Goal: Task Accomplishment & Management: Complete application form

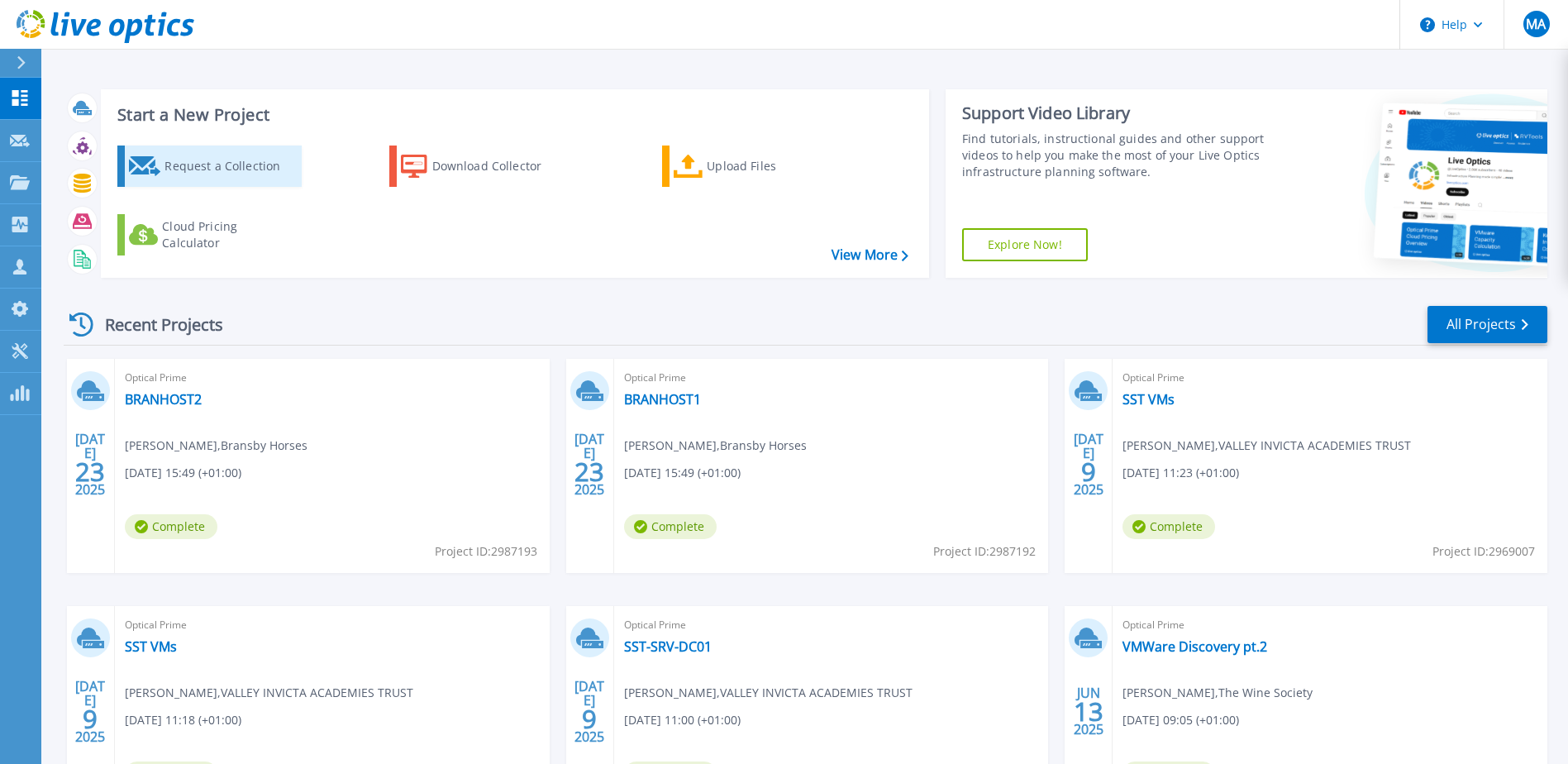
click at [237, 167] on div "Request a Collection" at bounding box center [230, 166] width 132 height 33
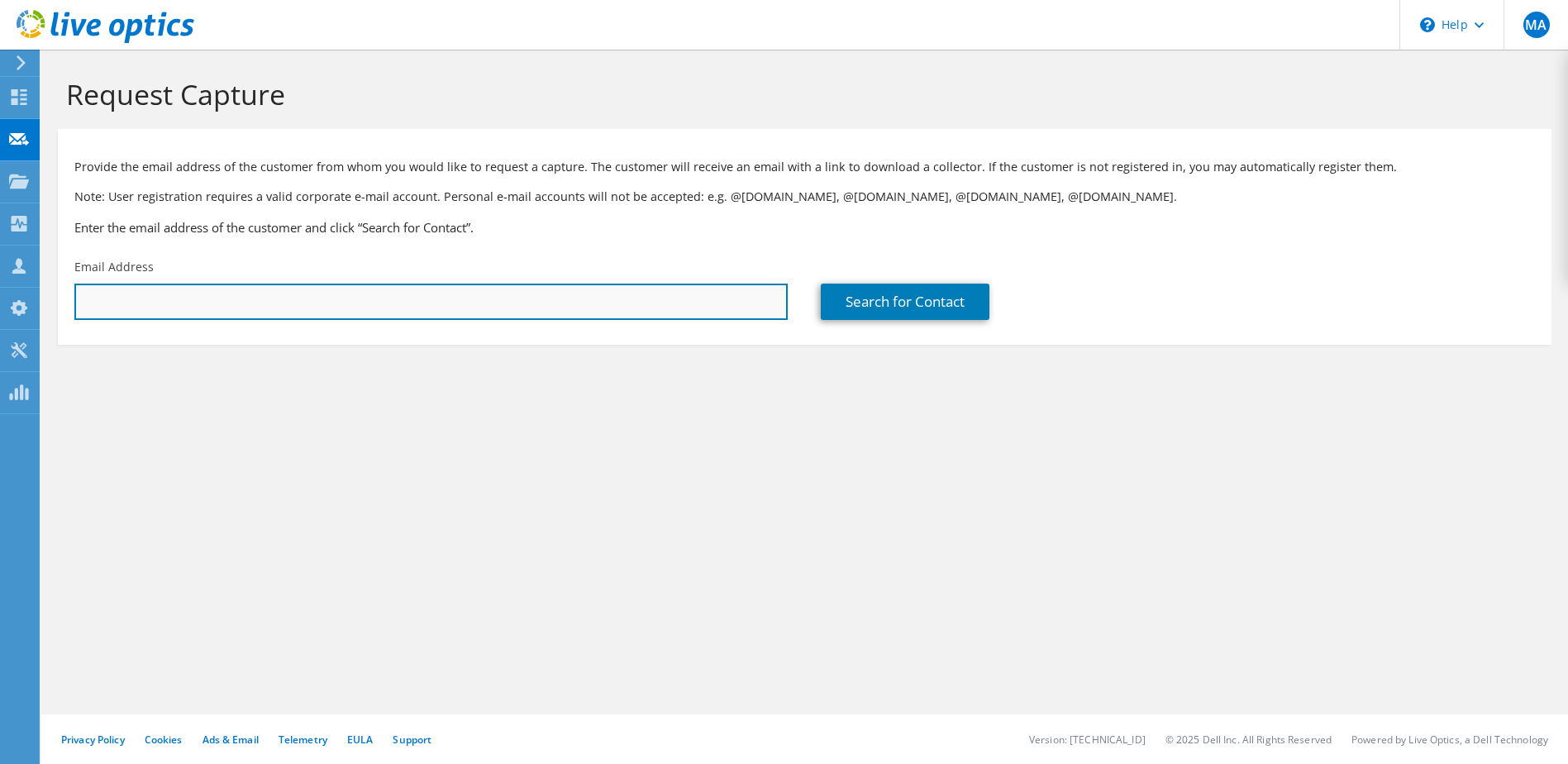
click at [318, 300] on input "text" at bounding box center [431, 301] width 713 height 37
paste input "[EMAIL_ADDRESS][DOMAIN_NAME]"
type input "[EMAIL_ADDRESS][DOMAIN_NAME]"
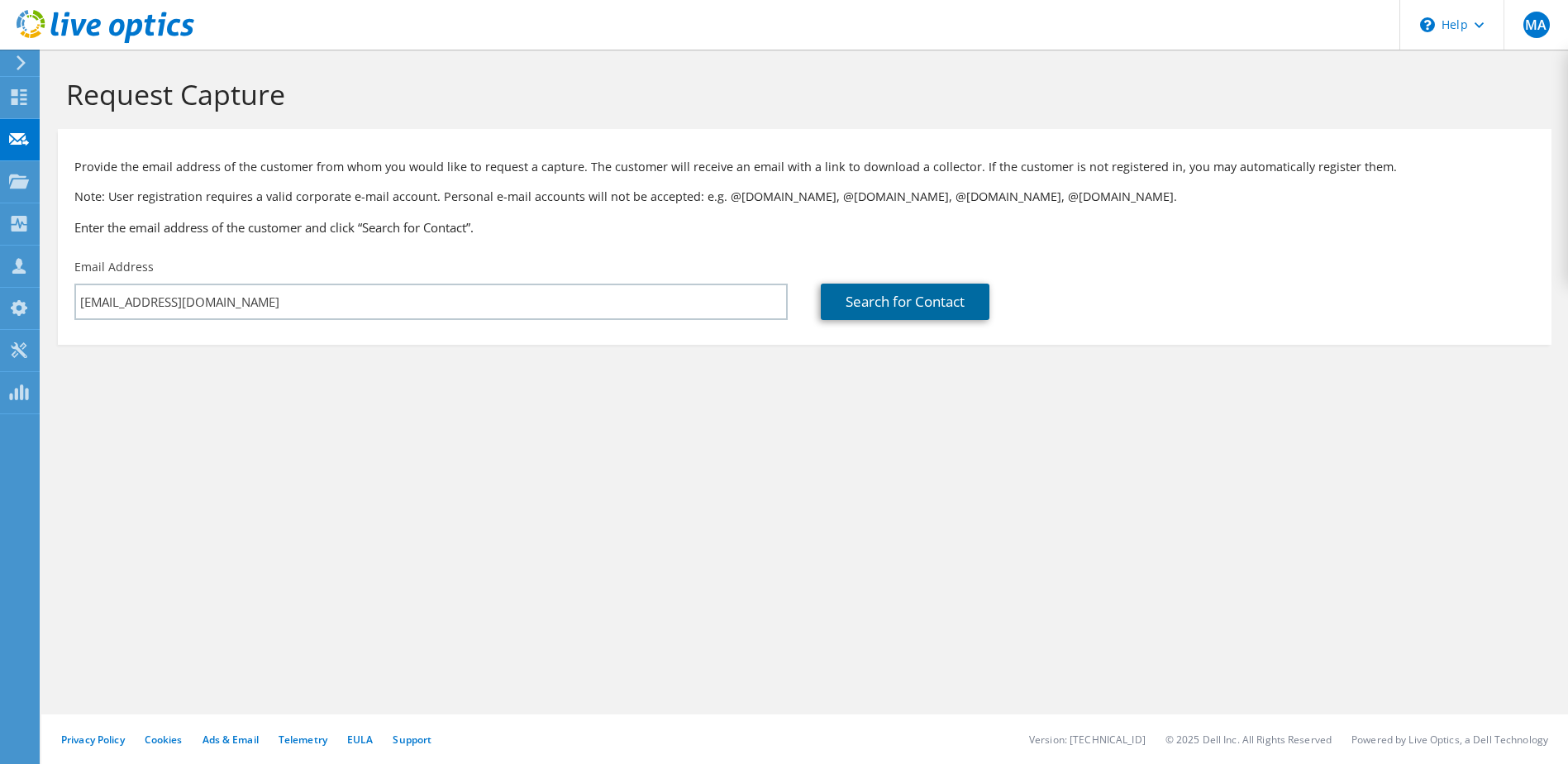
click at [932, 304] on link "Search for Contact" at bounding box center [905, 301] width 169 height 37
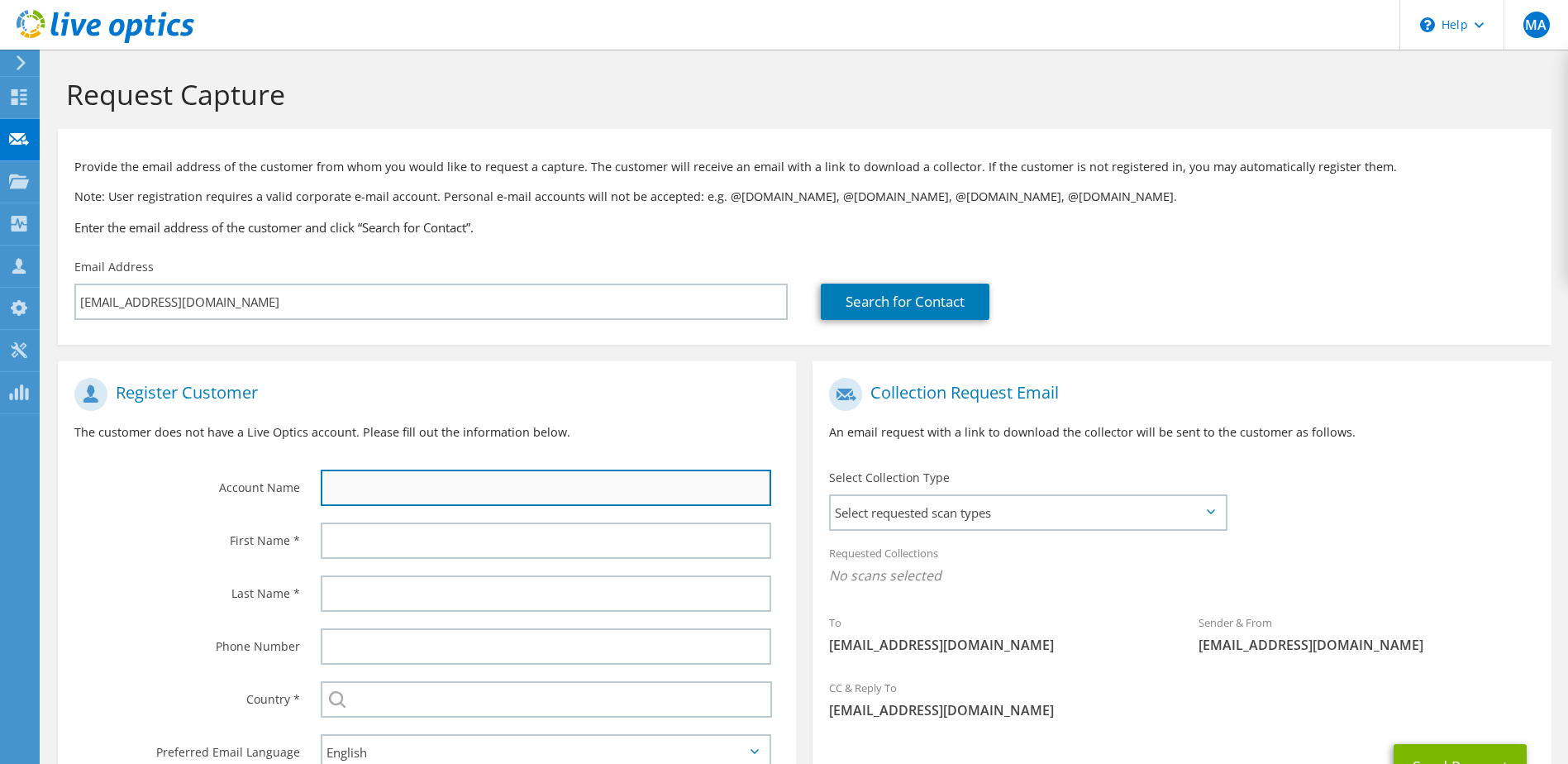
click at [401, 481] on input "text" at bounding box center [546, 487] width 451 height 37
type input "RSK GROUP"
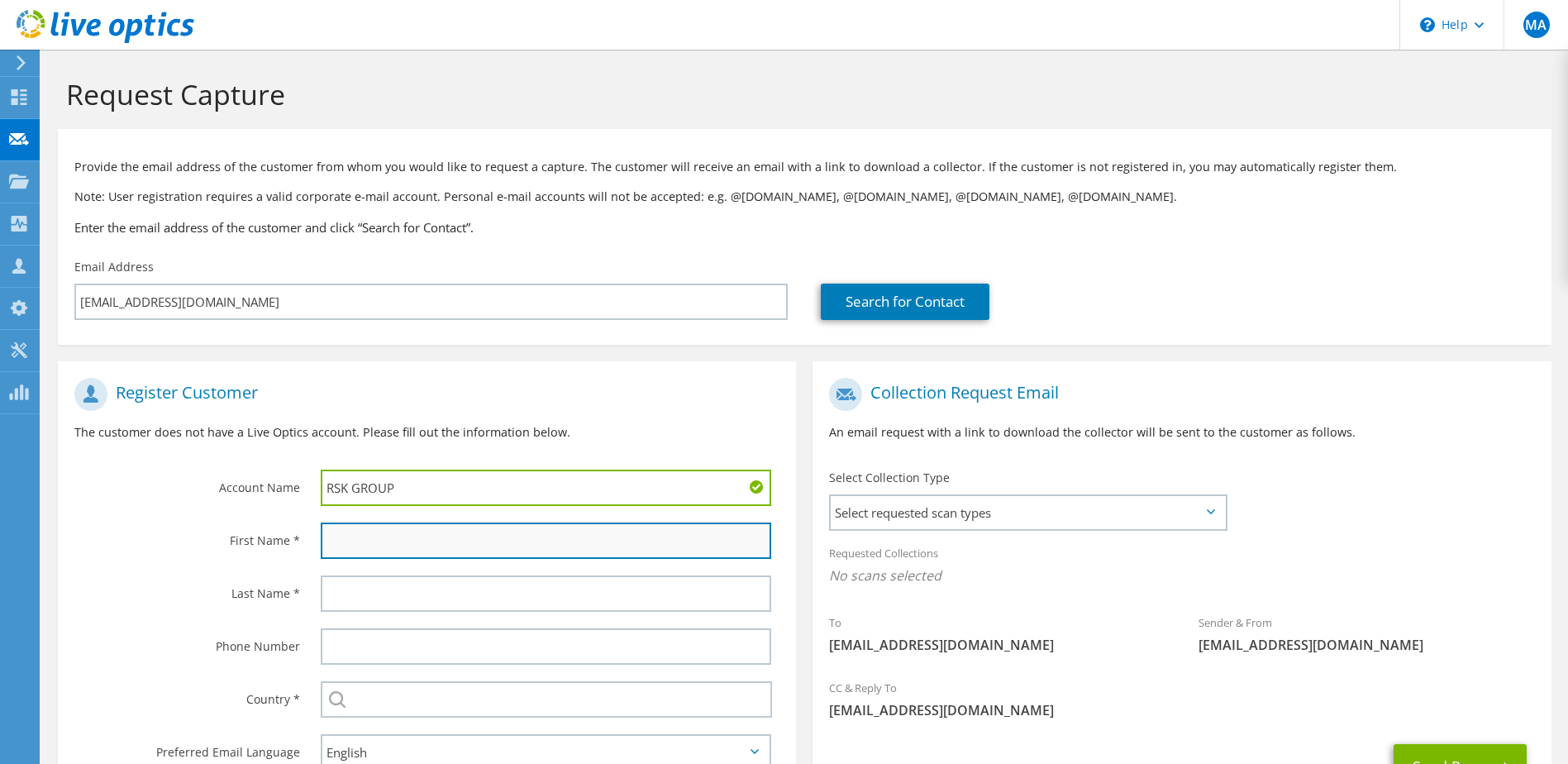
click at [395, 544] on input "text" at bounding box center [546, 540] width 451 height 37
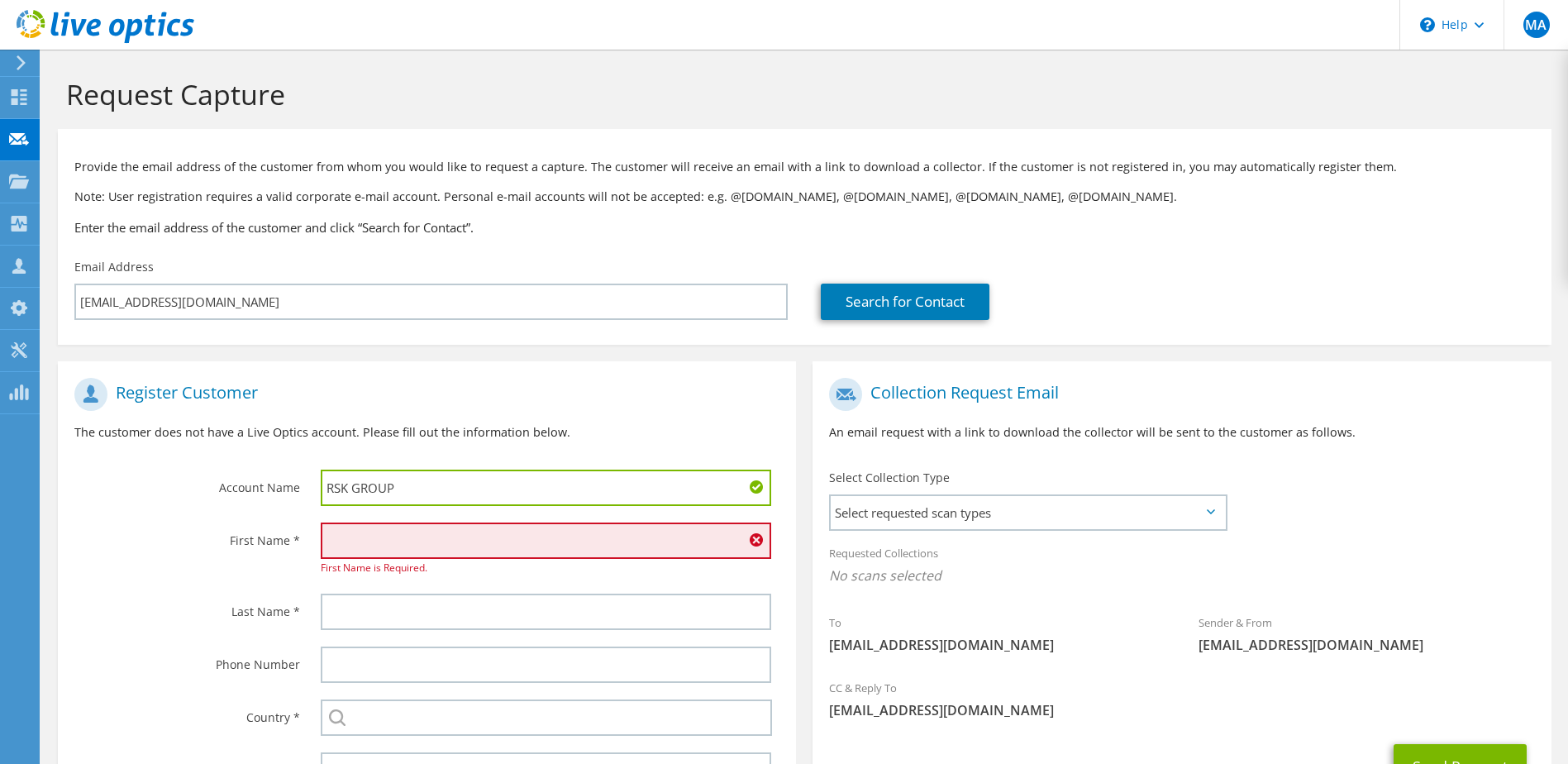
type input "b"
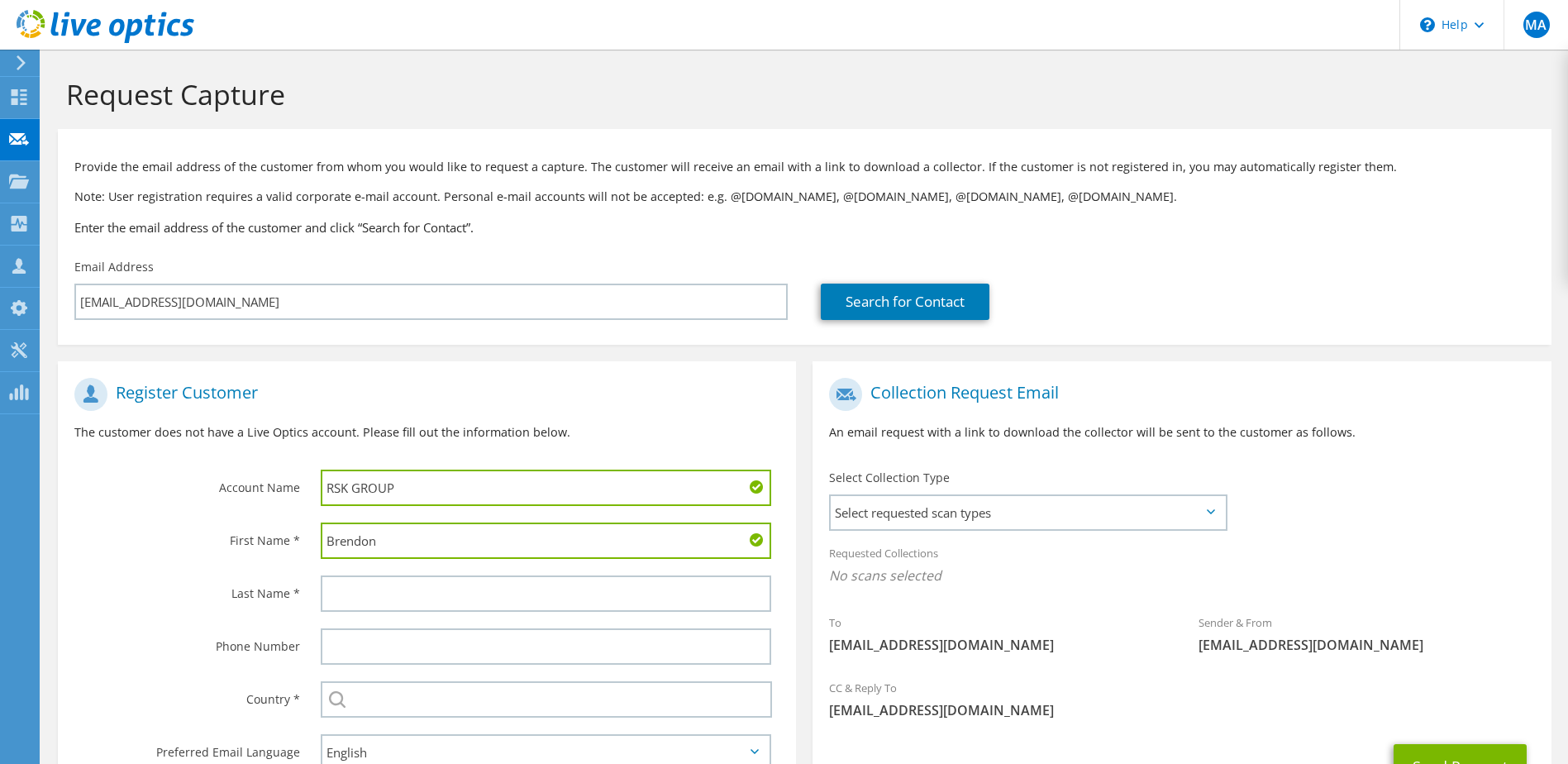
type input "Brendon"
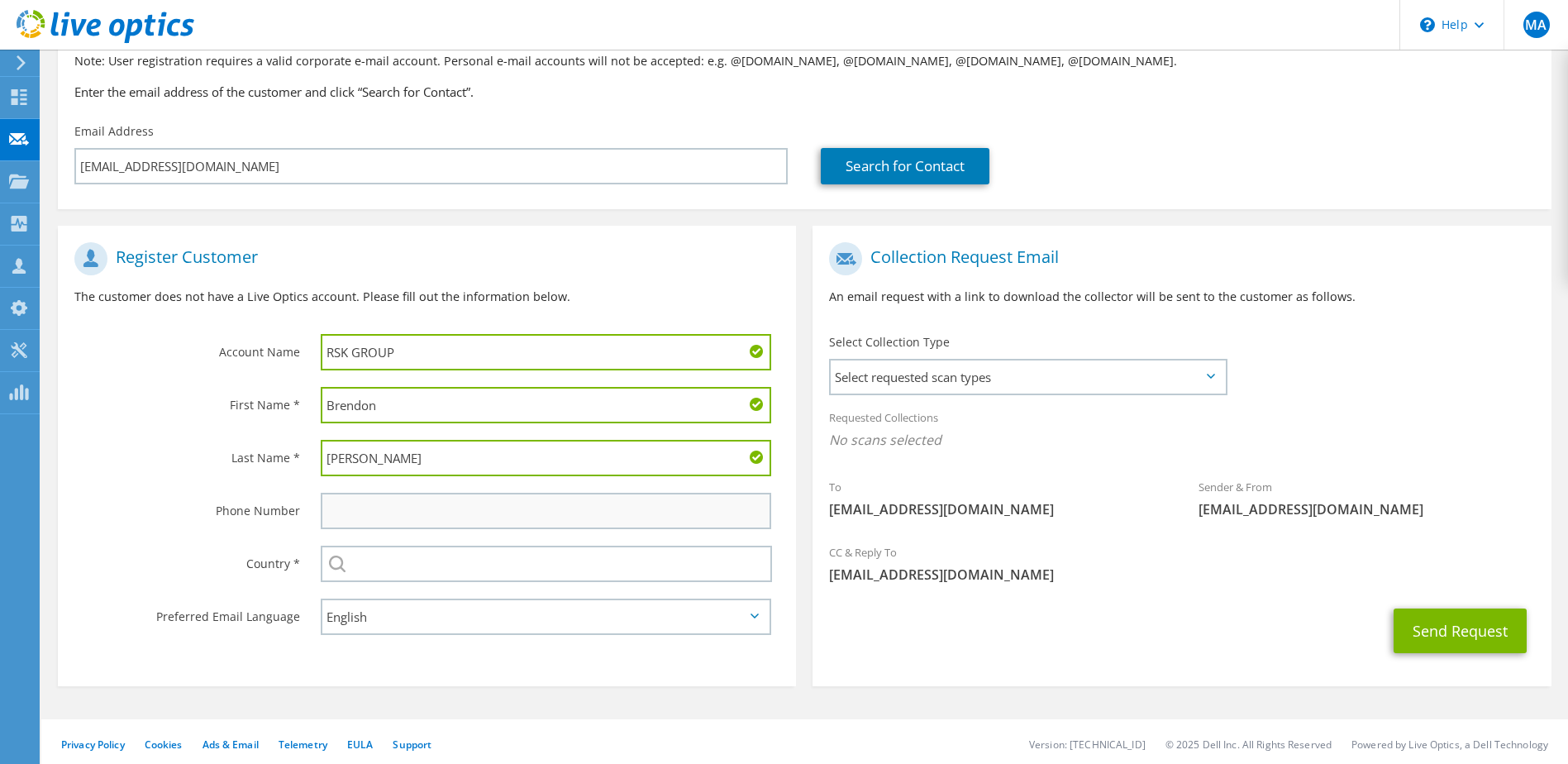
scroll to position [141, 0]
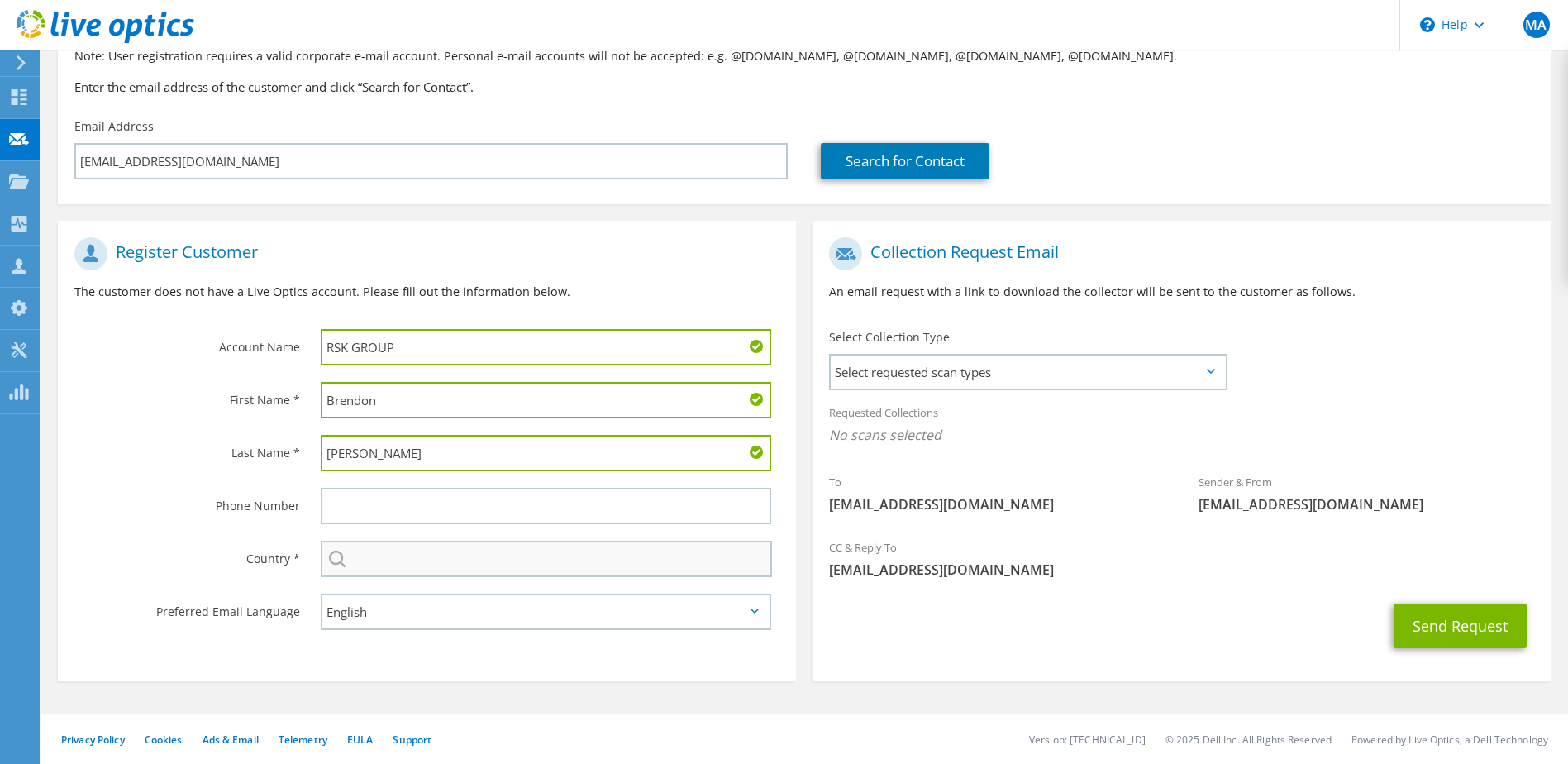
type input "[PERSON_NAME]"
click at [473, 563] on input "text" at bounding box center [547, 559] width 452 height 37
type input "[GEOGRAPHIC_DATA]"
type input "07910595033"
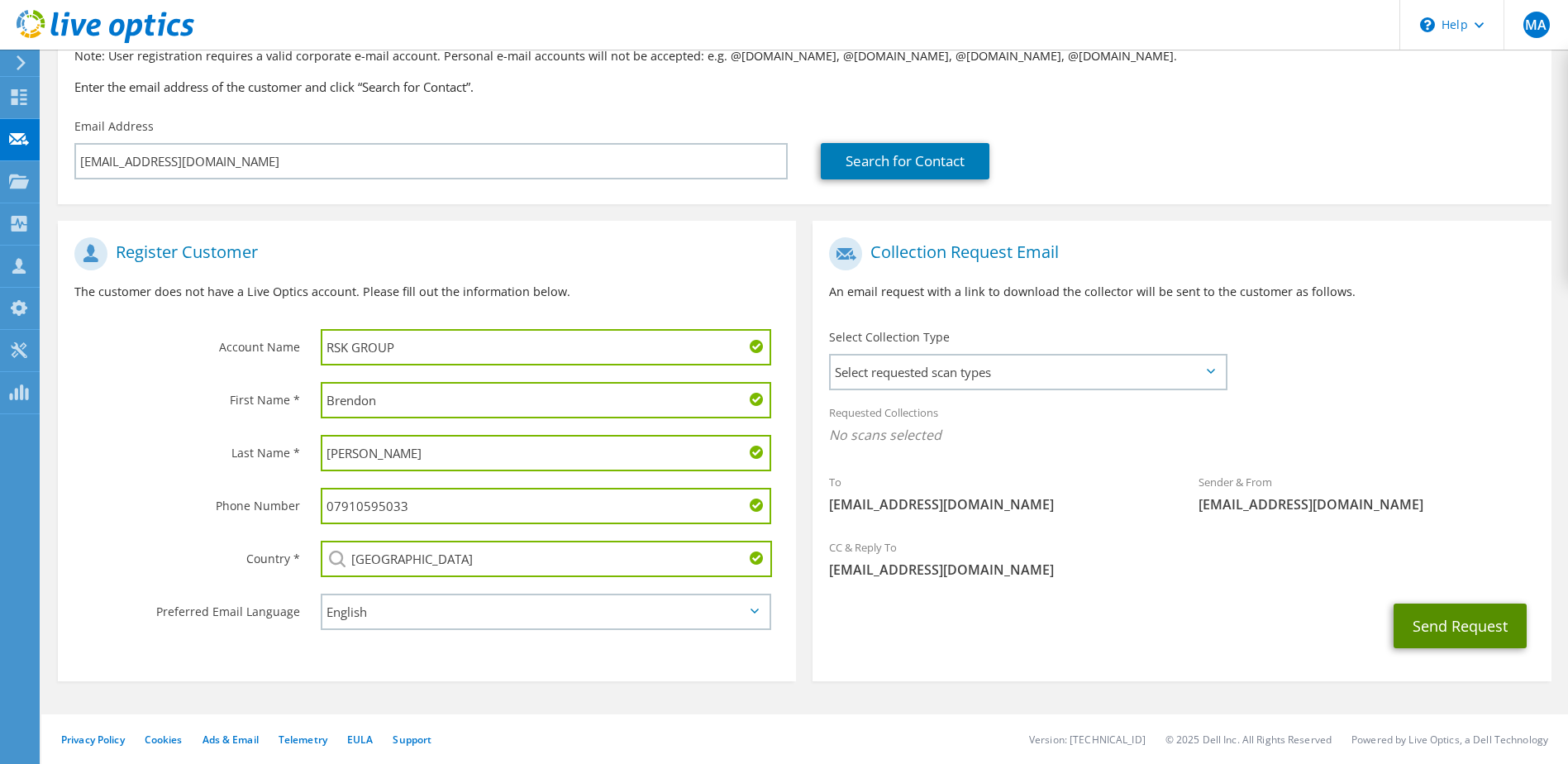
click at [1463, 634] on button "Send Request" at bounding box center [1461, 626] width 133 height 44
click at [1207, 370] on icon at bounding box center [1211, 371] width 9 height 5
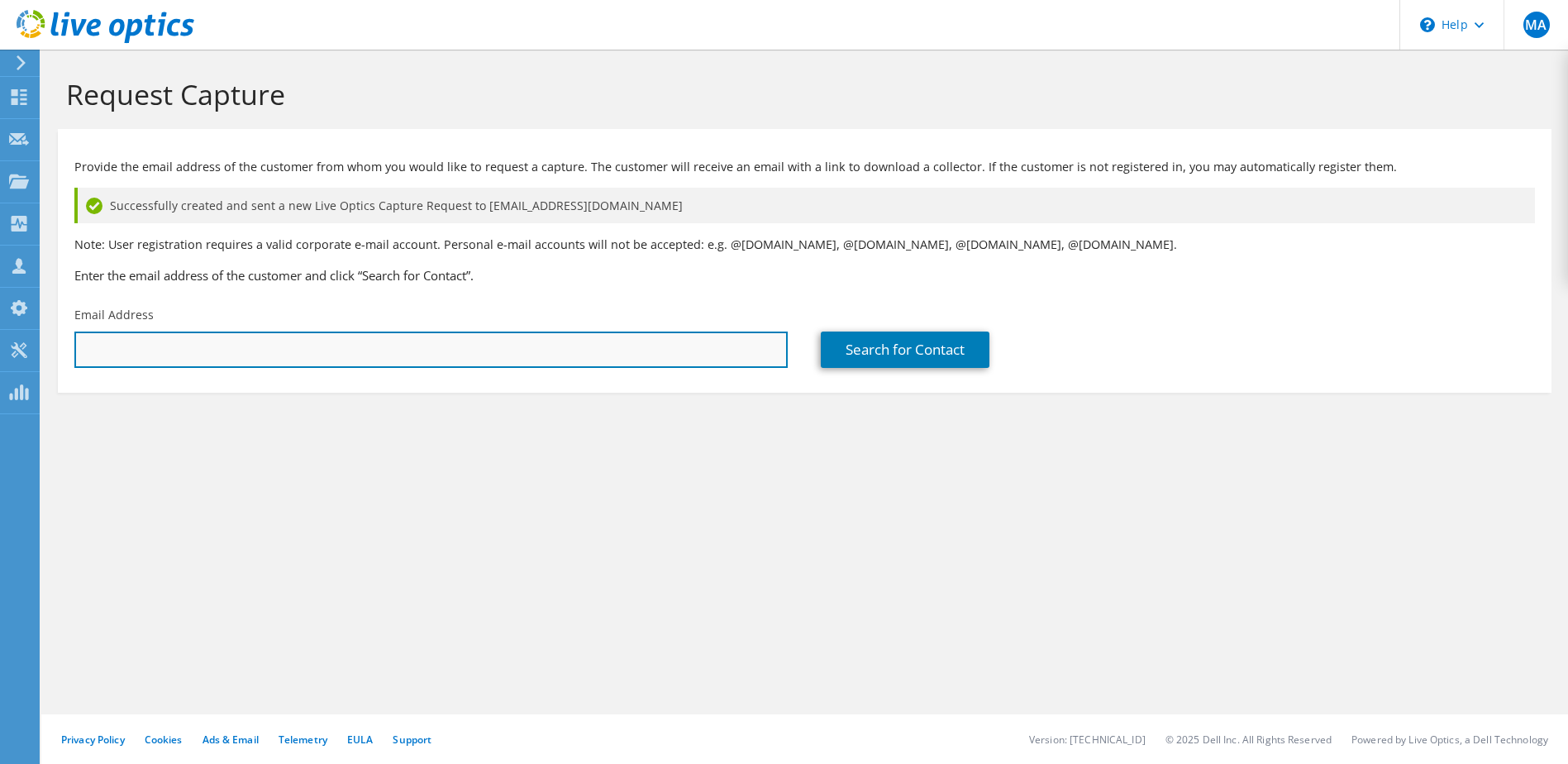
click at [186, 337] on input "text" at bounding box center [431, 350] width 713 height 37
paste input "[EMAIL_ADDRESS][DOMAIN_NAME]"
type input "[EMAIL_ADDRESS][DOMAIN_NAME]"
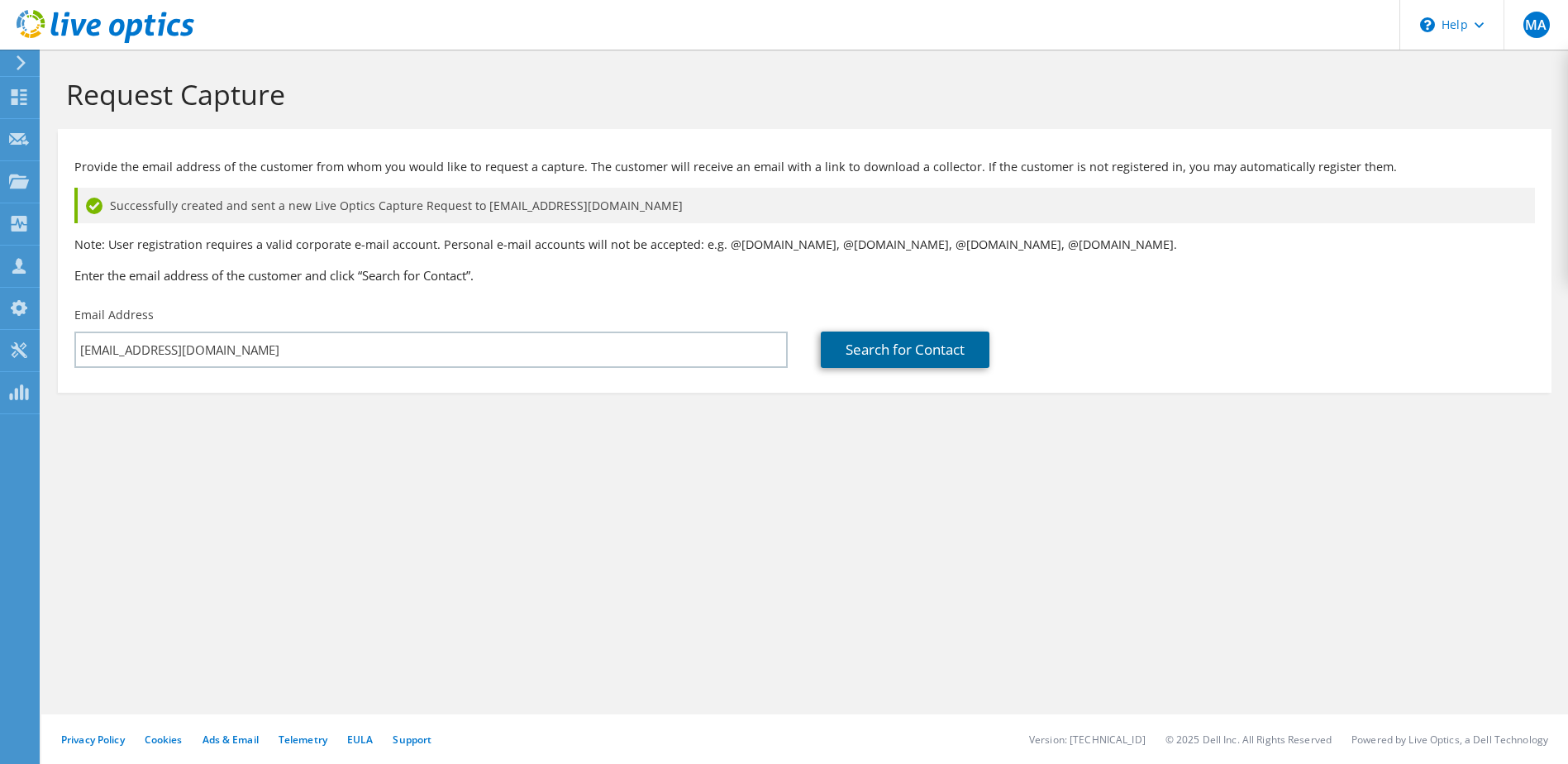
click at [875, 355] on link "Search for Contact" at bounding box center [905, 350] width 169 height 37
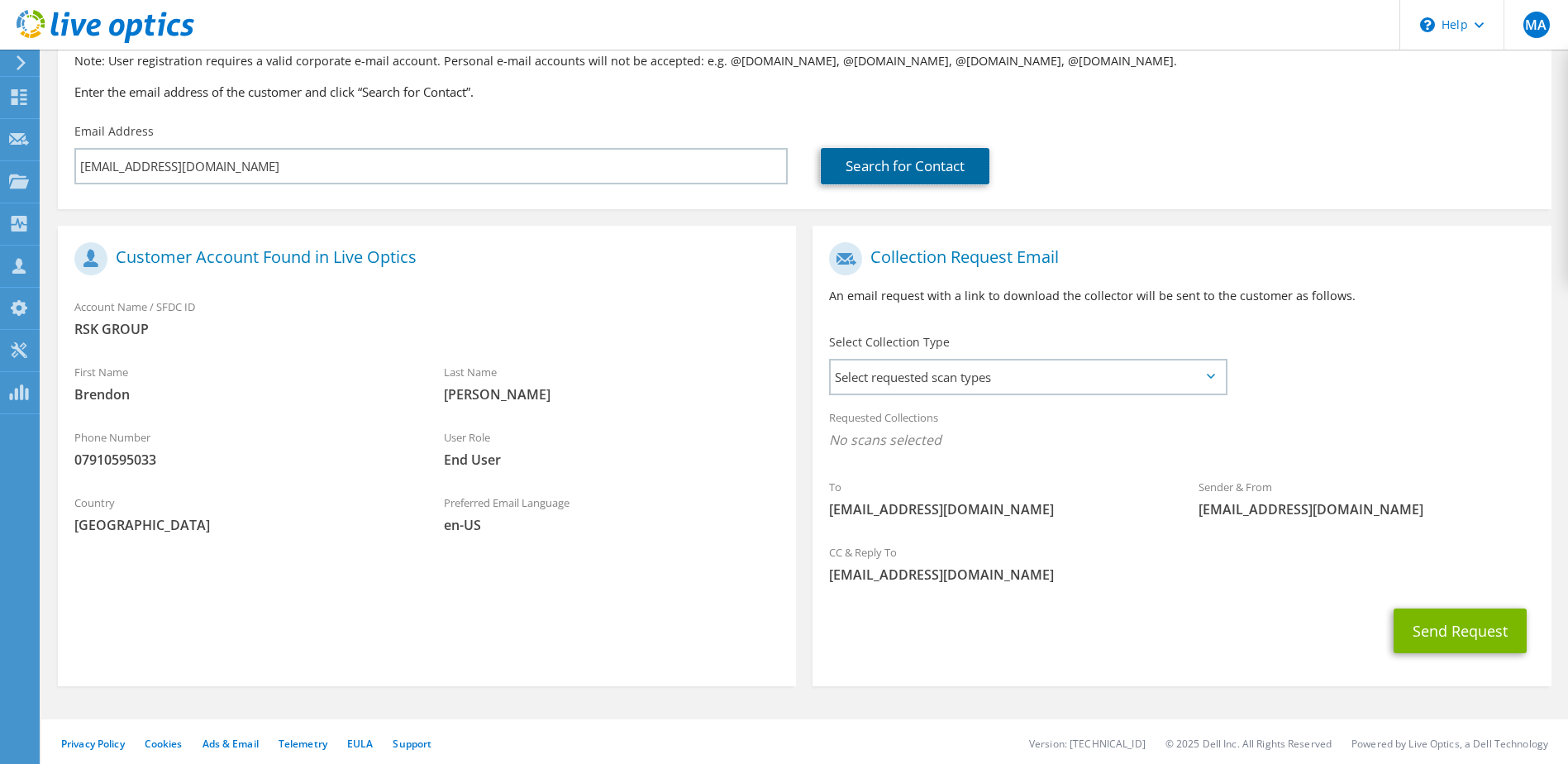
scroll to position [189, 0]
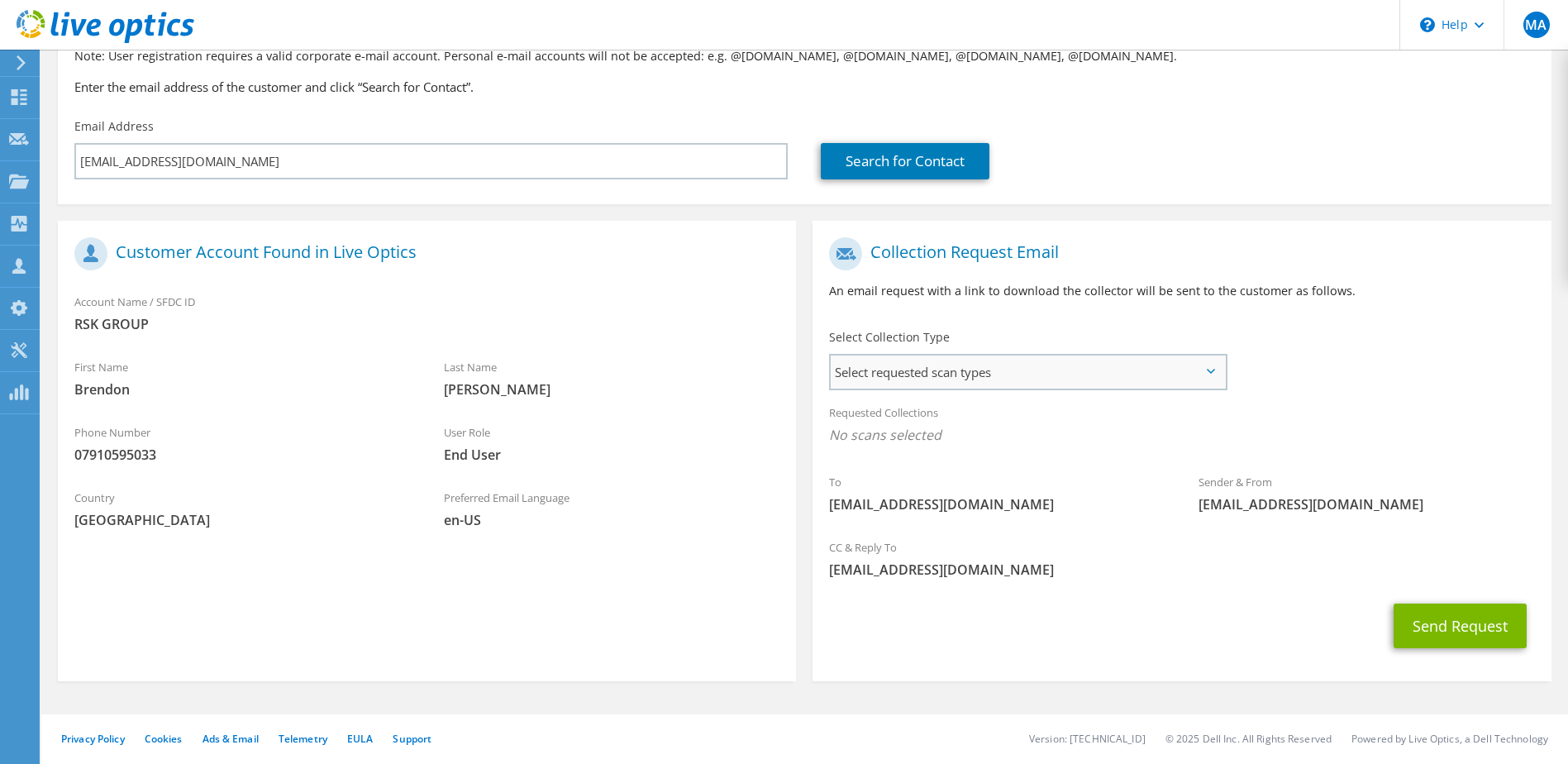
click at [1182, 372] on span "Select requested scan types" at bounding box center [1027, 372] width 393 height 33
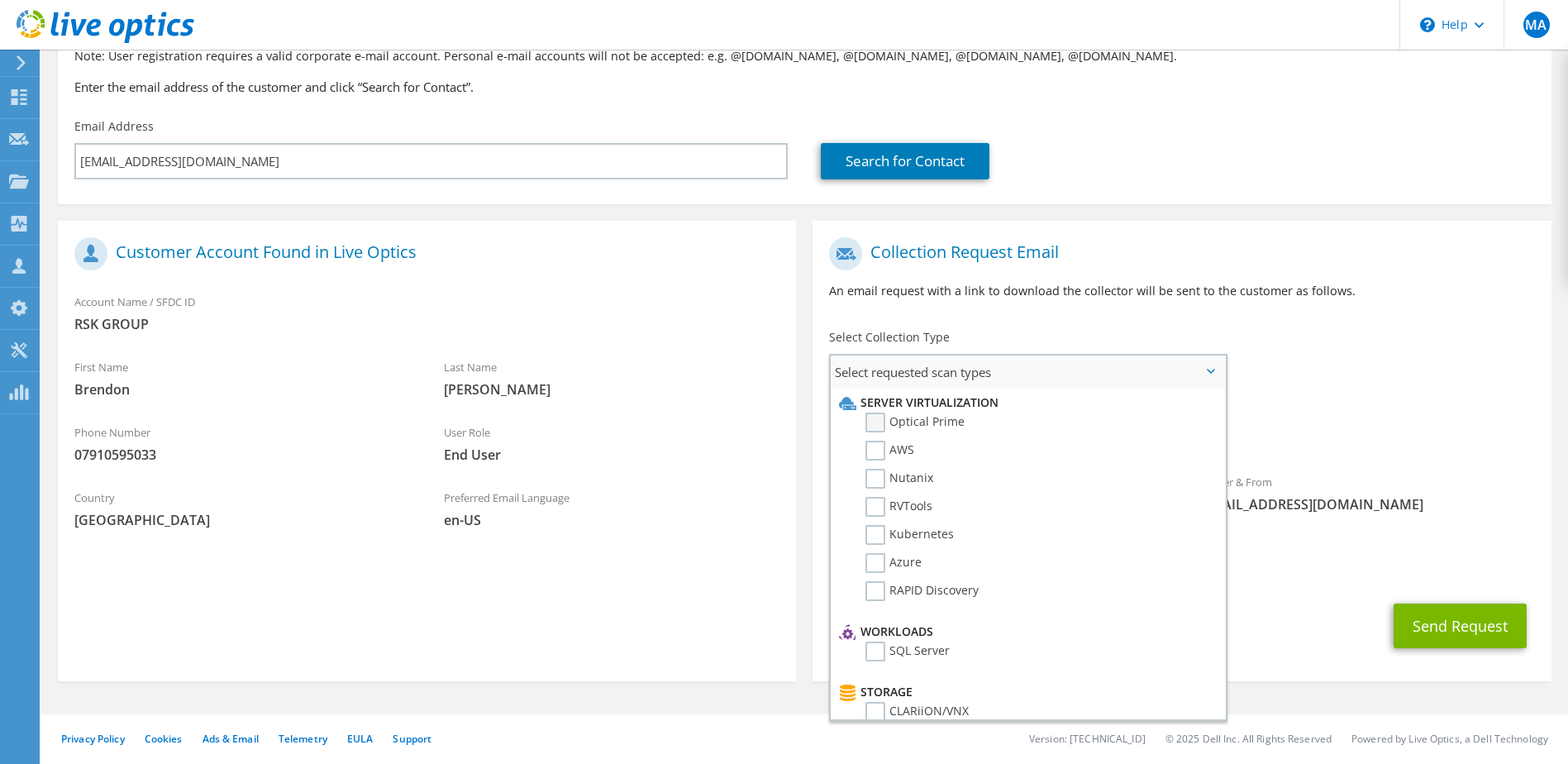
click at [866, 418] on label "Optical Prime" at bounding box center [915, 422] width 99 height 20
click at [0, 0] on input "Optical Prime" at bounding box center [0, 0] width 0 height 0
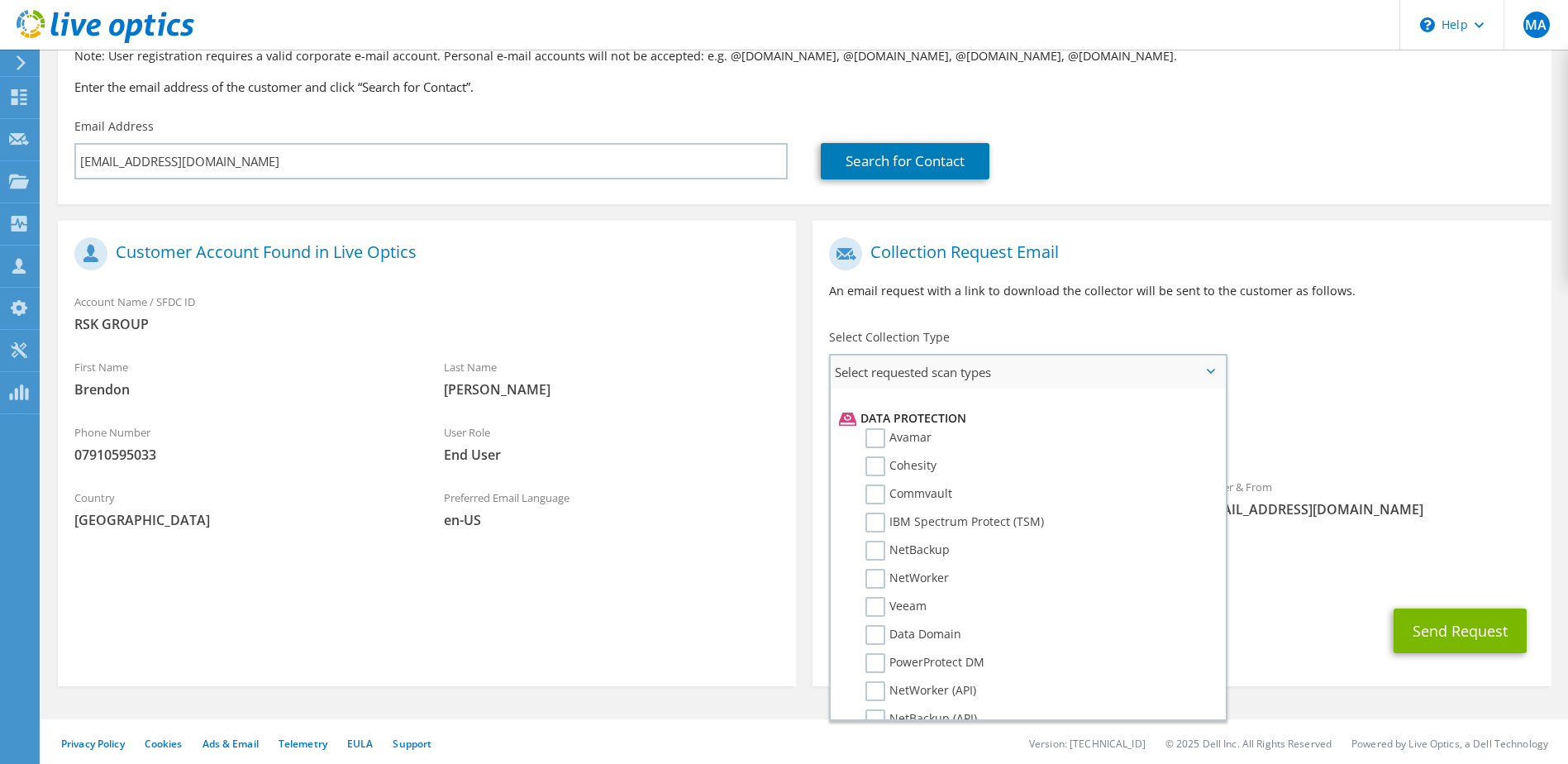
scroll to position [786, 0]
click at [874, 697] on label "Dossier" at bounding box center [897, 692] width 66 height 20
click at [0, 0] on input "Dossier" at bounding box center [0, 0] width 0 height 0
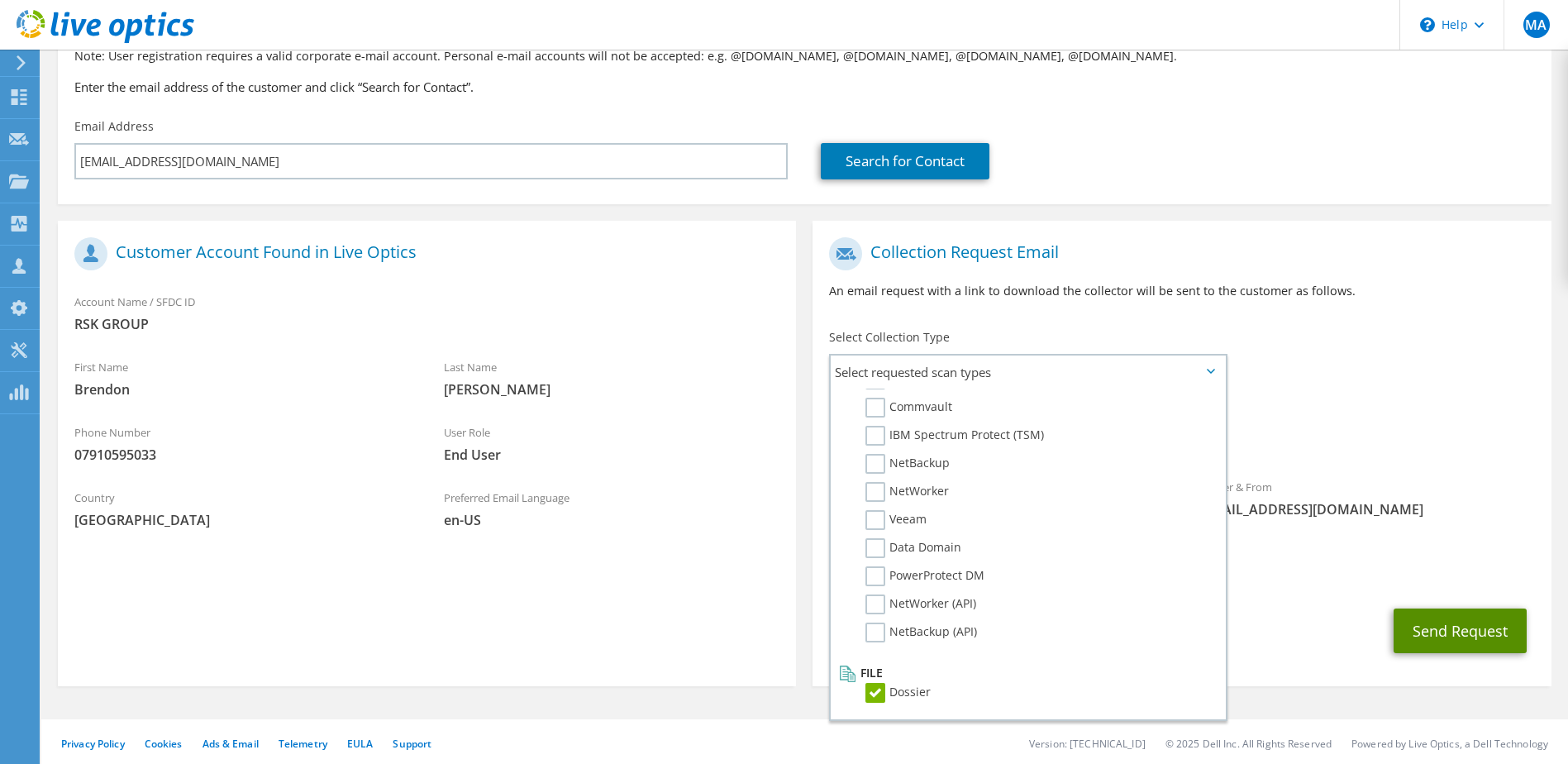
click at [1470, 641] on button "Send Request" at bounding box center [1461, 631] width 133 height 44
